Goal: Task Accomplishment & Management: Manage account settings

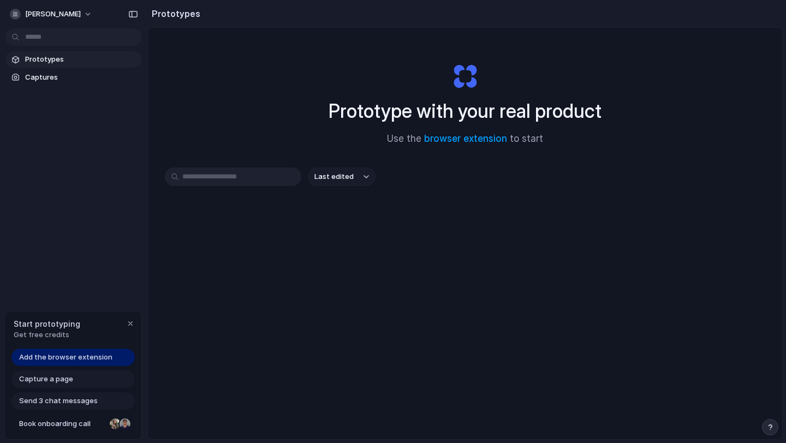
click at [81, 357] on span "Add the browser extension" at bounding box center [65, 357] width 93 height 11
click at [86, 358] on span "Add the browser extension" at bounding box center [65, 357] width 93 height 11
click at [44, 14] on span "nawaz-dalwai" at bounding box center [53, 14] width 56 height 11
click at [76, 144] on div "Settings Invite members Change theme Sign out" at bounding box center [393, 221] width 786 height 443
click at [63, 379] on span "Capture a page" at bounding box center [46, 379] width 54 height 11
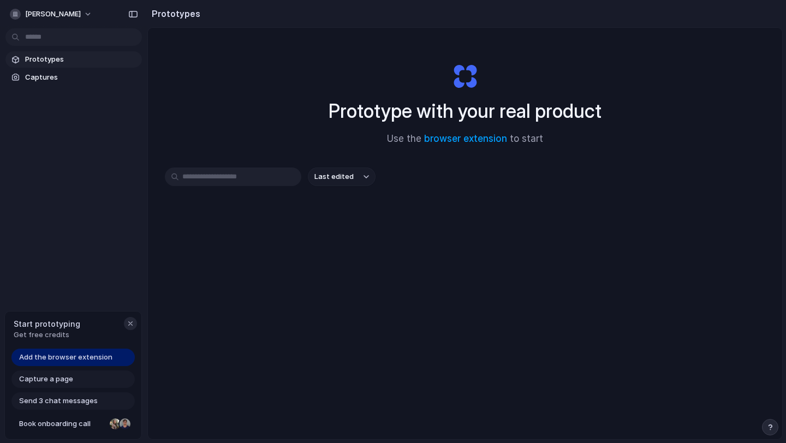
click at [131, 325] on div "button" at bounding box center [130, 323] width 9 height 9
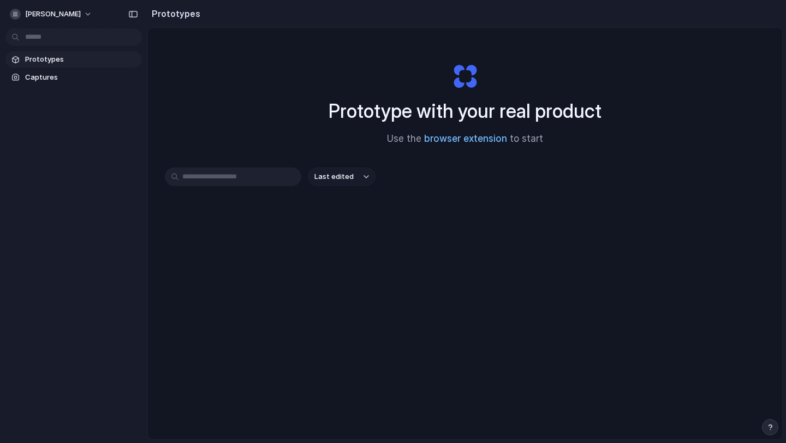
click at [469, 140] on link "browser extension" at bounding box center [465, 138] width 83 height 11
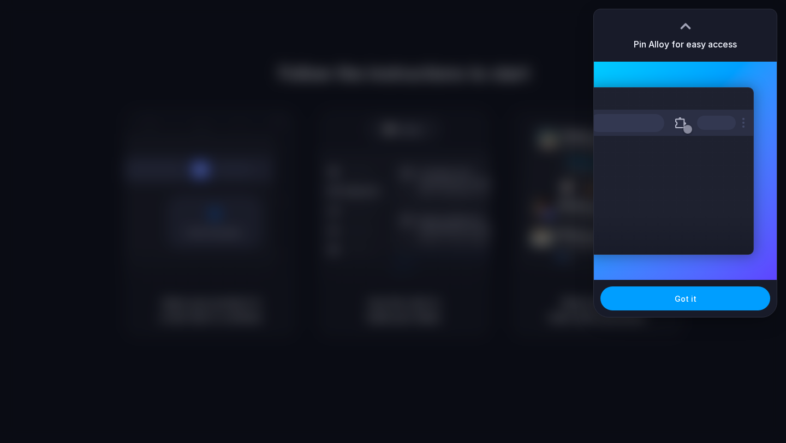
click at [667, 299] on button "Got it" at bounding box center [686, 299] width 170 height 24
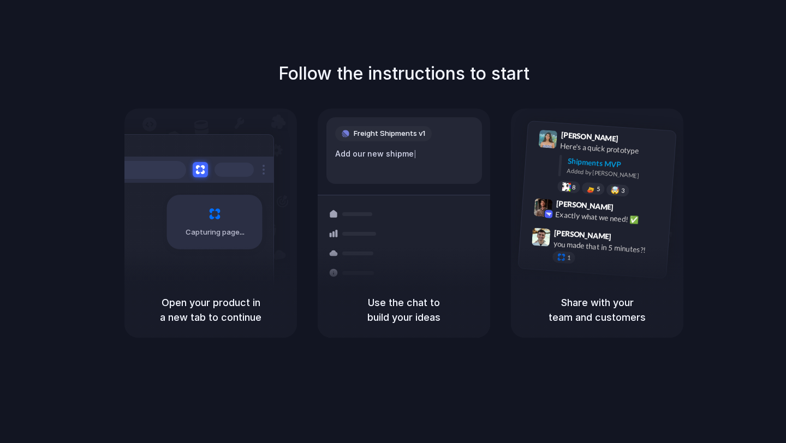
click at [474, 197] on div "Container from Shanghai 40ft • ETA Dec 28 • In transit Express delivery to NYC …" at bounding box center [444, 272] width 116 height 153
click at [568, 200] on span "Max Meyer" at bounding box center [585, 206] width 58 height 16
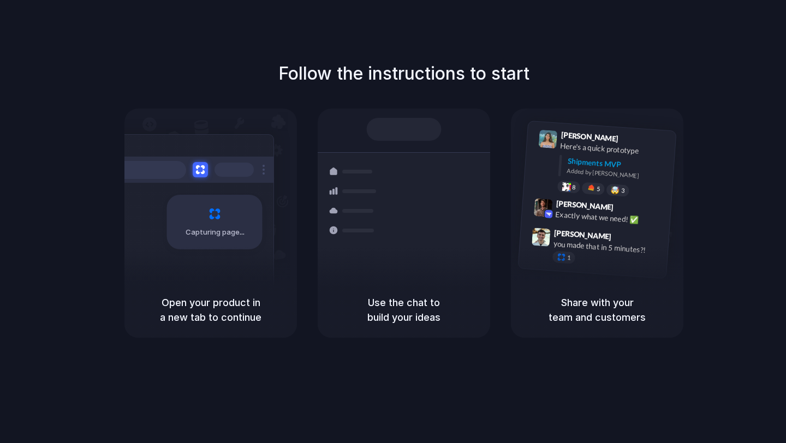
click at [591, 311] on h5 "Share with your team and customers" at bounding box center [597, 309] width 146 height 29
click at [731, 270] on div "Follow the instructions to start Capturing page Open your product in a new tab …" at bounding box center [404, 199] width 786 height 277
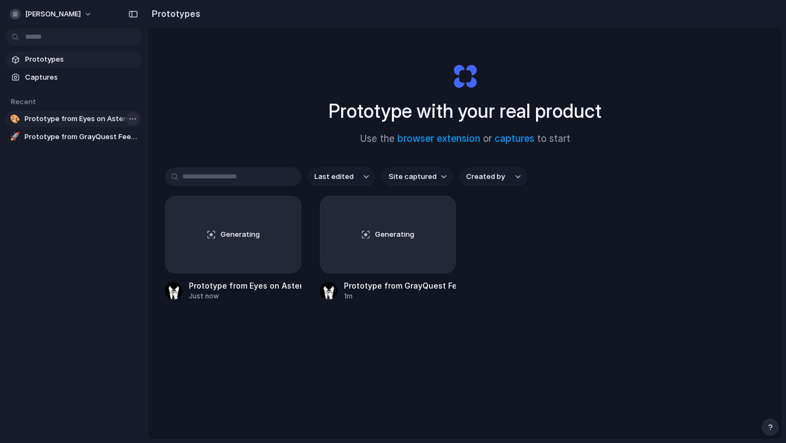
click at [135, 120] on body "[PERSON_NAME] Prototypes Captures Recent 🎨 Prototype from Eyes on Asteroids Das…" at bounding box center [393, 221] width 786 height 443
click at [152, 180] on span "Delete" at bounding box center [150, 176] width 23 height 11
